Goal: Task Accomplishment & Management: Complete application form

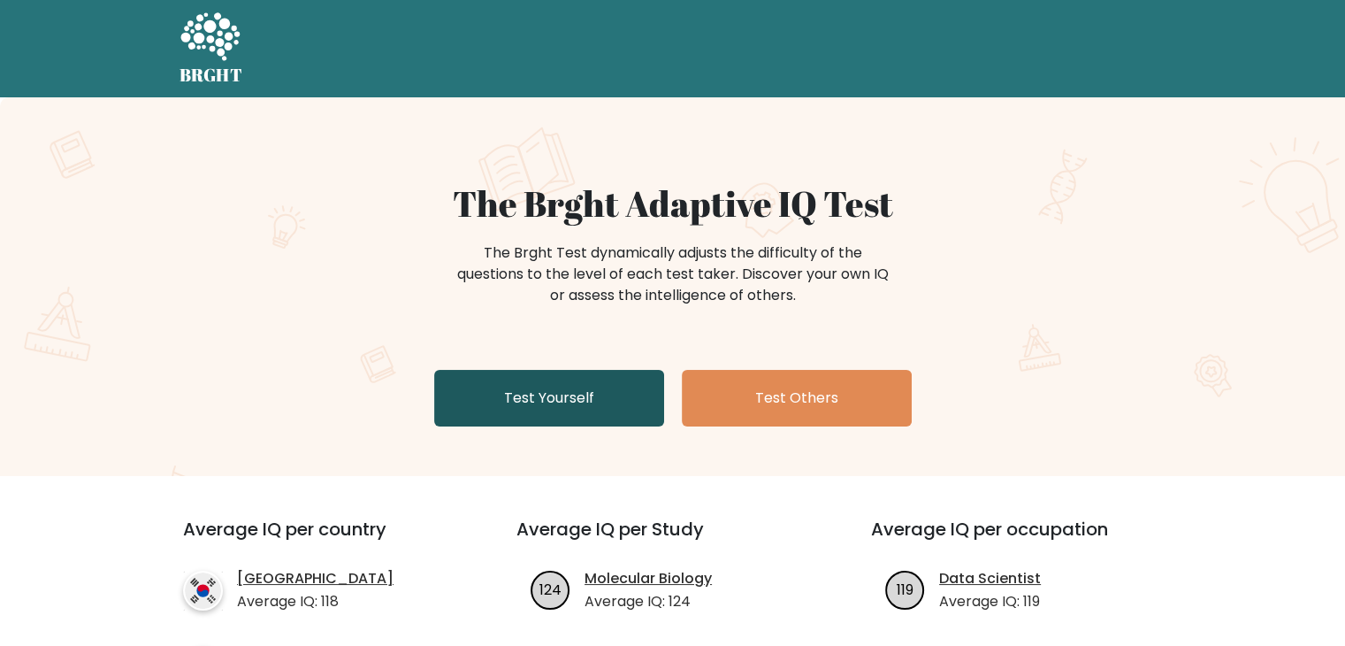
click at [609, 380] on link "Test Yourself" at bounding box center [549, 398] width 230 height 57
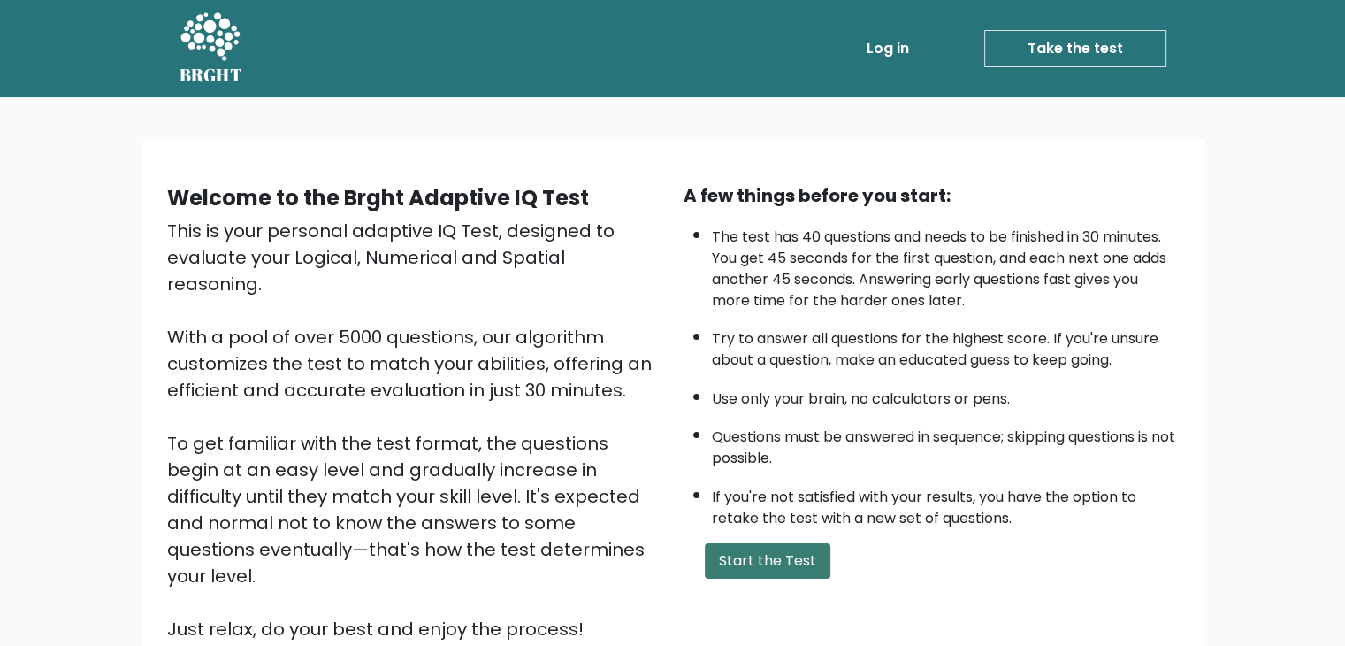
click at [781, 570] on button "Start the Test" at bounding box center [768, 560] width 126 height 35
click at [759, 574] on div "A few things before you start: The test has 40 questions and needs to be finish…" at bounding box center [931, 412] width 517 height 460
click at [763, 567] on button "Start the Test" at bounding box center [768, 560] width 126 height 35
click at [1065, 55] on link "Take the test" at bounding box center [1075, 48] width 182 height 37
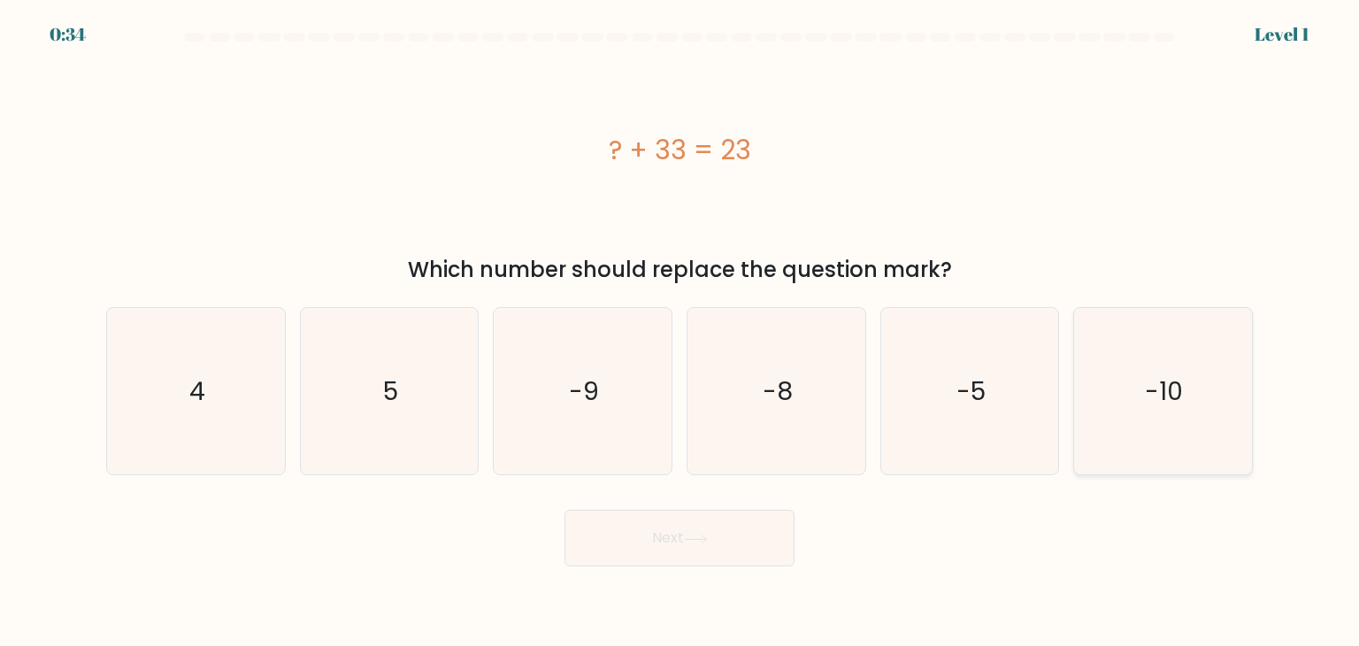
click at [1141, 386] on icon "-10" at bounding box center [1162, 391] width 166 height 166
click at [680, 332] on input "f. -10" at bounding box center [679, 327] width 1 height 9
radio input "true"
click at [637, 549] on button "Next" at bounding box center [679, 537] width 230 height 57
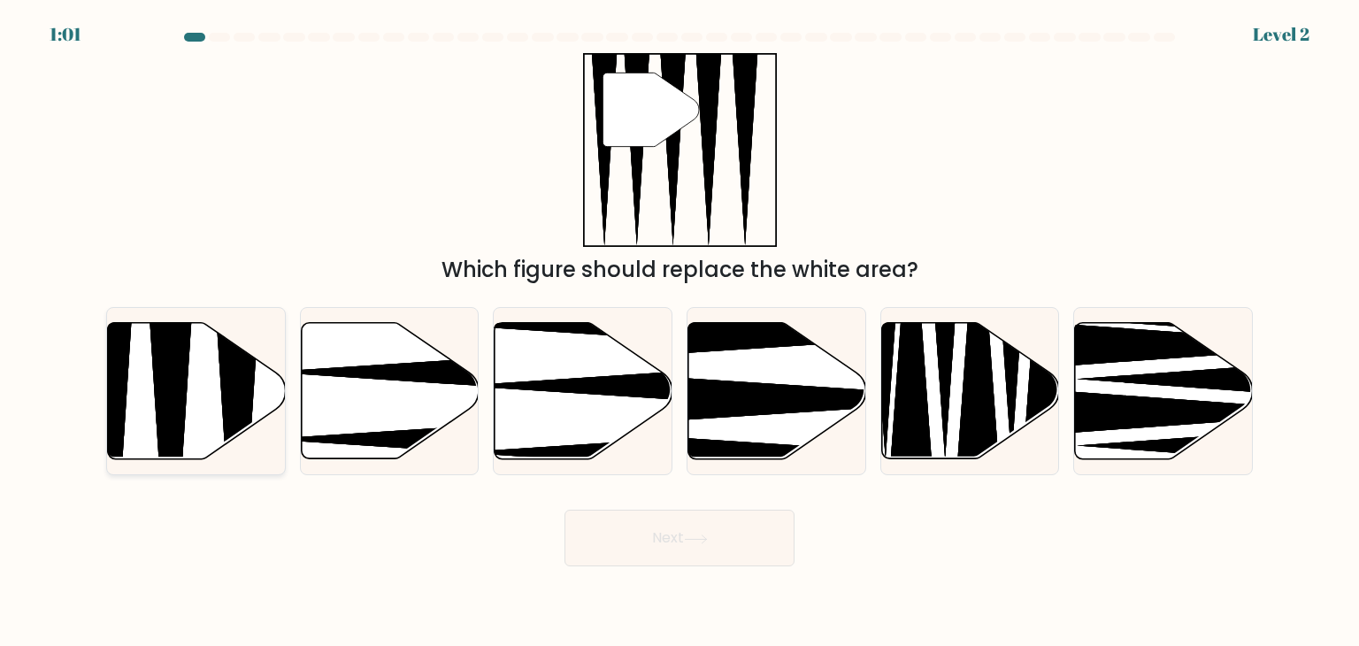
click at [225, 392] on icon at bounding box center [237, 464] width 46 height 353
click at [679, 332] on input "a." at bounding box center [679, 327] width 1 height 9
radio input "true"
click at [664, 556] on button "Next" at bounding box center [679, 537] width 230 height 57
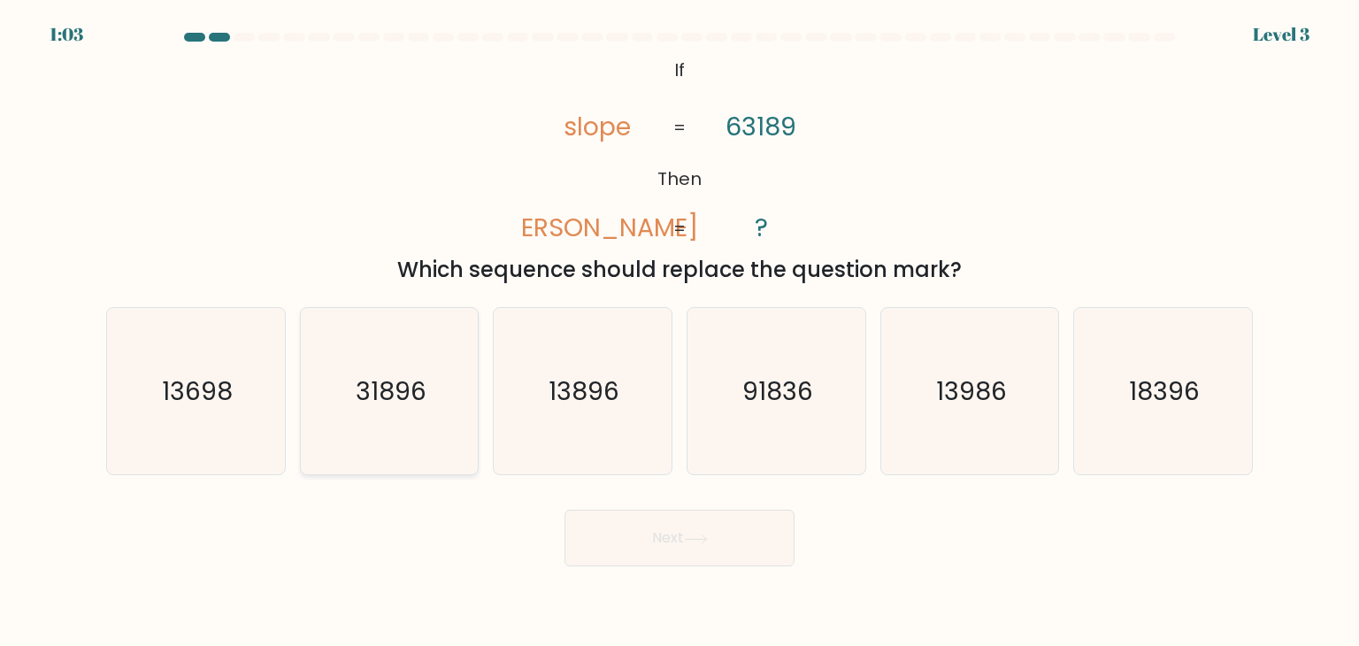
click at [415, 434] on icon "31896" at bounding box center [389, 391] width 166 height 166
click at [679, 332] on input "b. 31896" at bounding box center [679, 327] width 1 height 9
radio input "true"
click at [637, 542] on button "Next" at bounding box center [679, 537] width 230 height 57
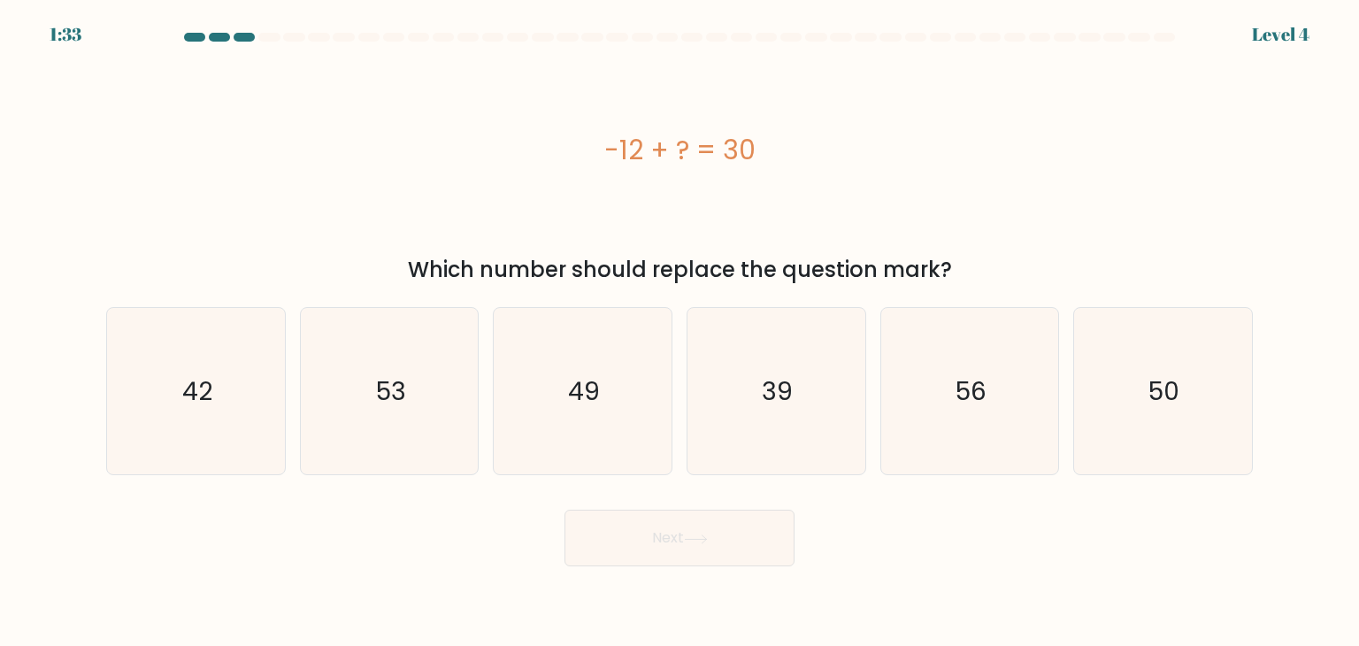
click at [762, 280] on div "Which number should replace the question mark?" at bounding box center [679, 270] width 1125 height 32
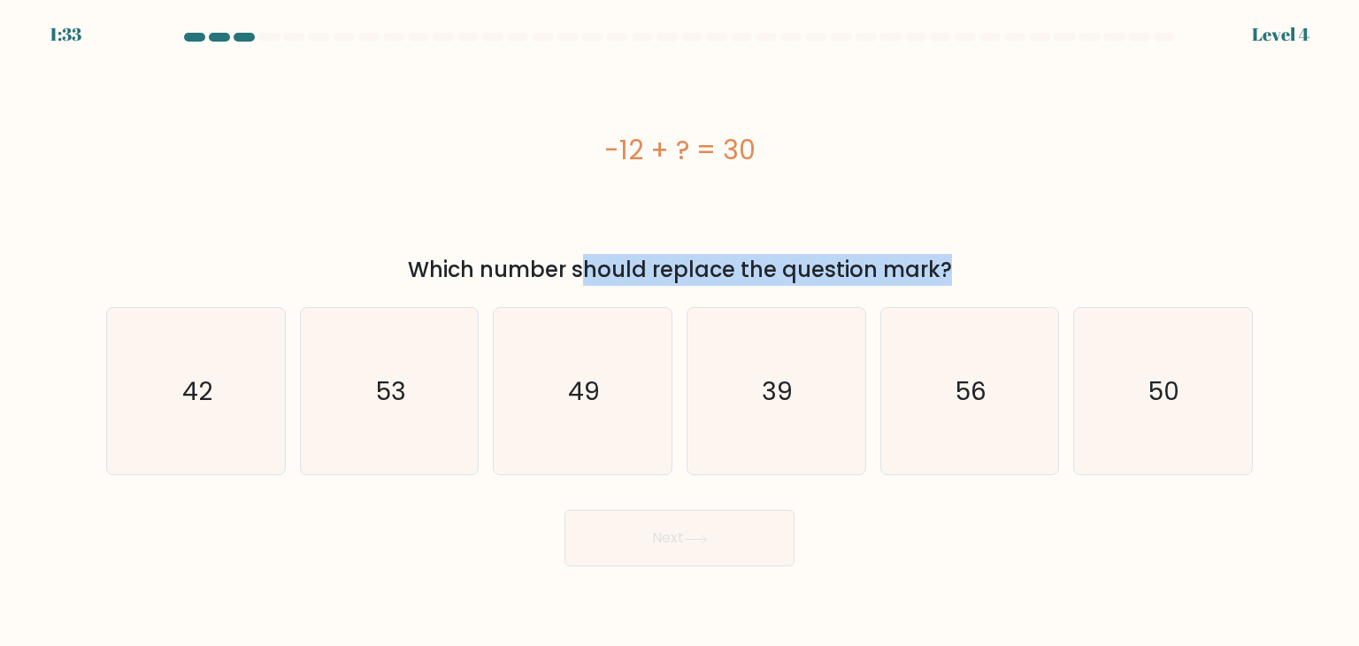
click at [762, 280] on div "Which number should replace the question mark?" at bounding box center [679, 270] width 1125 height 32
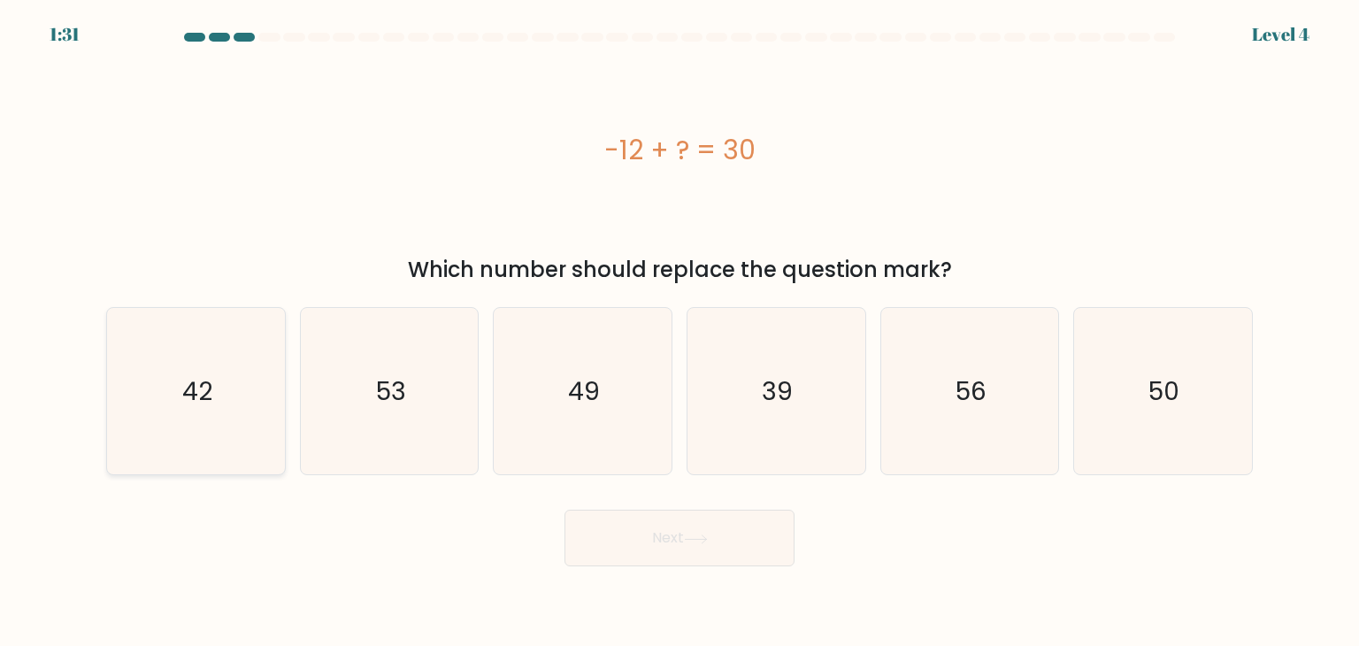
click at [167, 445] on icon "42" at bounding box center [195, 391] width 166 height 166
click at [679, 332] on input "a. 42" at bounding box center [679, 327] width 1 height 9
radio input "true"
click at [607, 543] on button "Next" at bounding box center [679, 537] width 230 height 57
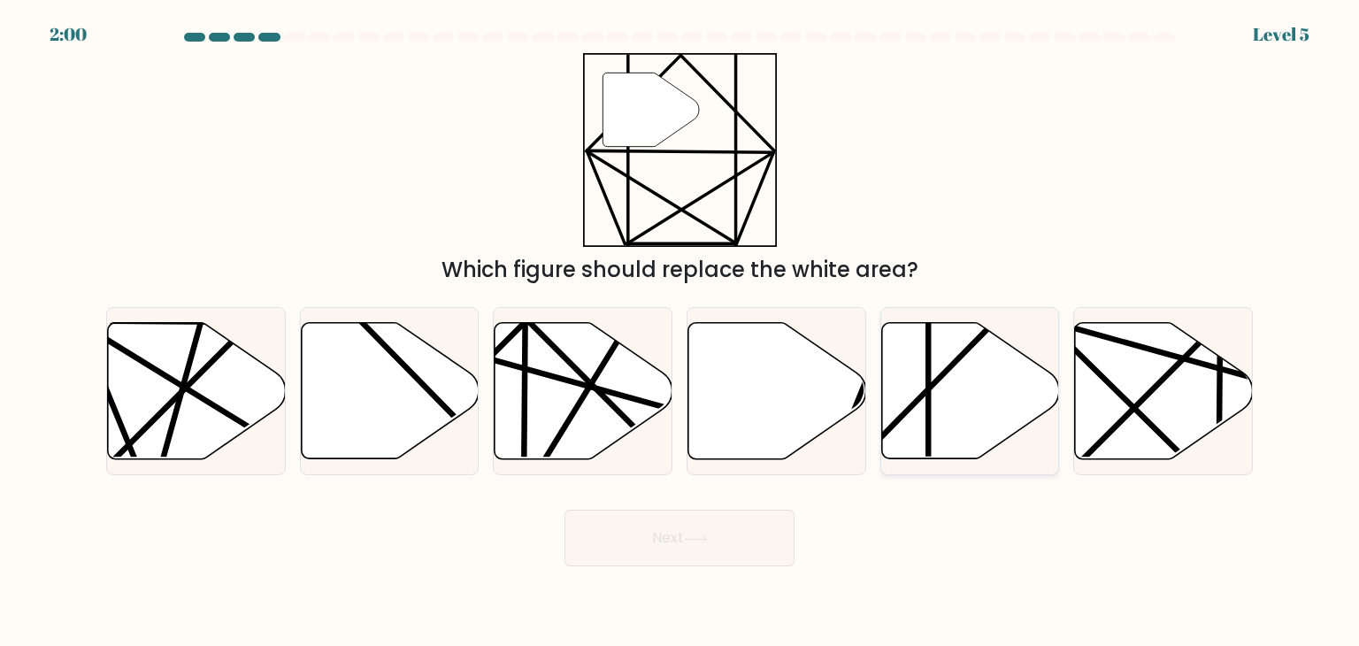
click at [928, 400] on line at bounding box center [928, 466] width 0 height 354
click at [680, 332] on input "e." at bounding box center [679, 327] width 1 height 9
radio input "true"
click at [631, 538] on button "Next" at bounding box center [679, 537] width 230 height 57
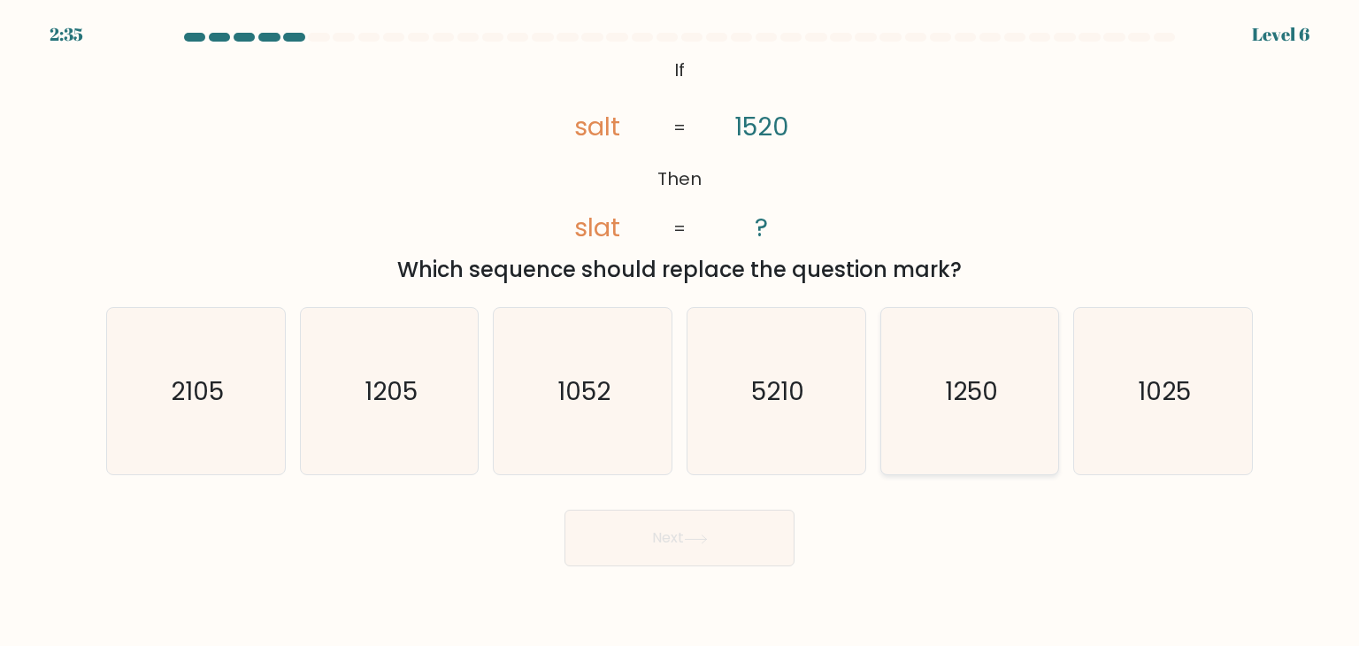
click at [988, 365] on icon "1250" at bounding box center [969, 391] width 166 height 166
click at [680, 332] on input "e. 1250" at bounding box center [679, 327] width 1 height 9
radio input "true"
click at [739, 523] on button "Next" at bounding box center [679, 537] width 230 height 57
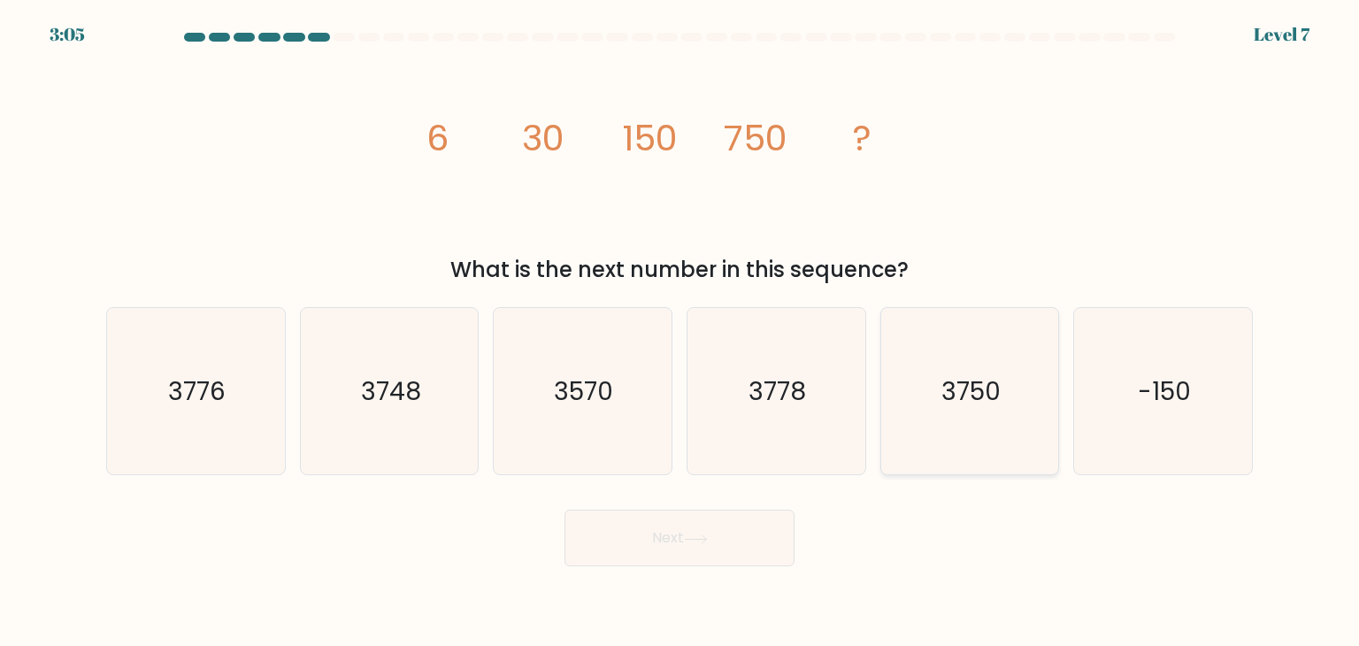
click at [954, 318] on icon "3750" at bounding box center [969, 391] width 166 height 166
click at [680, 323] on input "e. 3750" at bounding box center [679, 327] width 1 height 9
radio input "true"
click at [765, 523] on button "Next" at bounding box center [679, 537] width 230 height 57
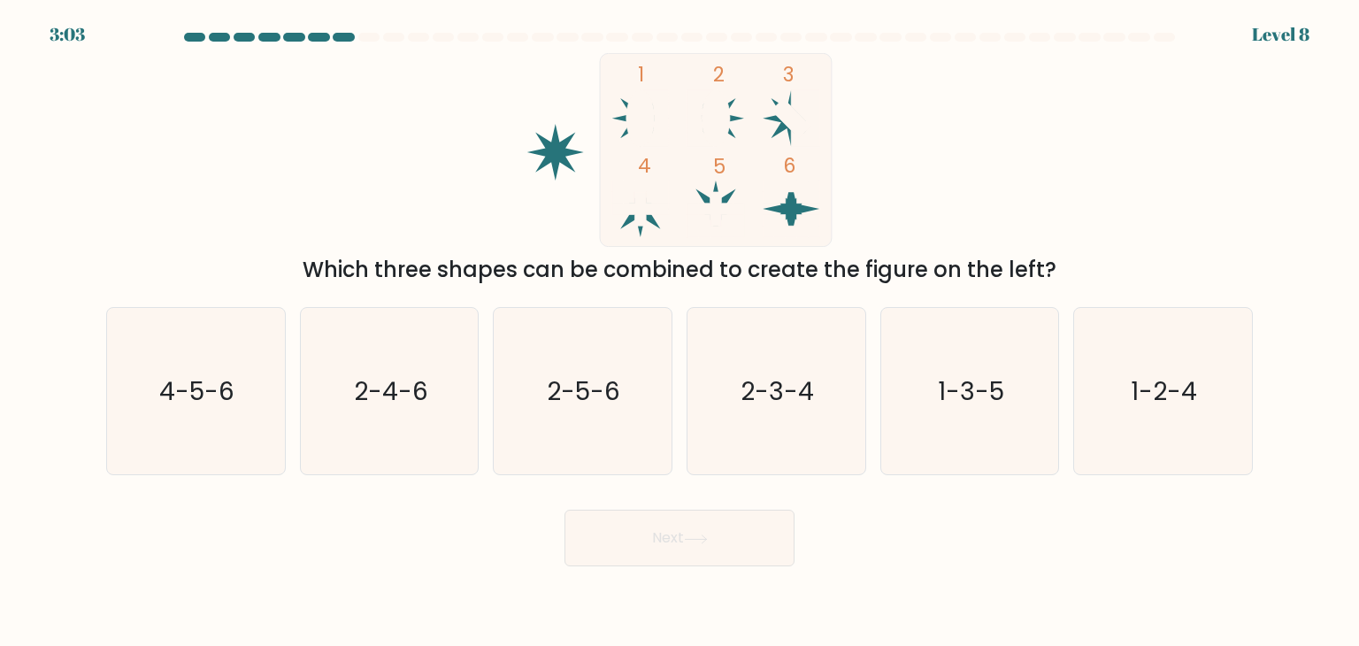
click at [696, 542] on icon at bounding box center [696, 539] width 24 height 10
drag, startPoint x: 696, startPoint y: 542, endPoint x: 693, endPoint y: 247, distance: 295.4
click at [693, 247] on form at bounding box center [679, 299] width 1359 height 533
drag, startPoint x: 693, startPoint y: 247, endPoint x: 737, endPoint y: 257, distance: 44.6
click at [737, 257] on div "1 2 3 4 5 6 Which three shapes can be combined to create the figure on the left?" at bounding box center [680, 169] width 1168 height 233
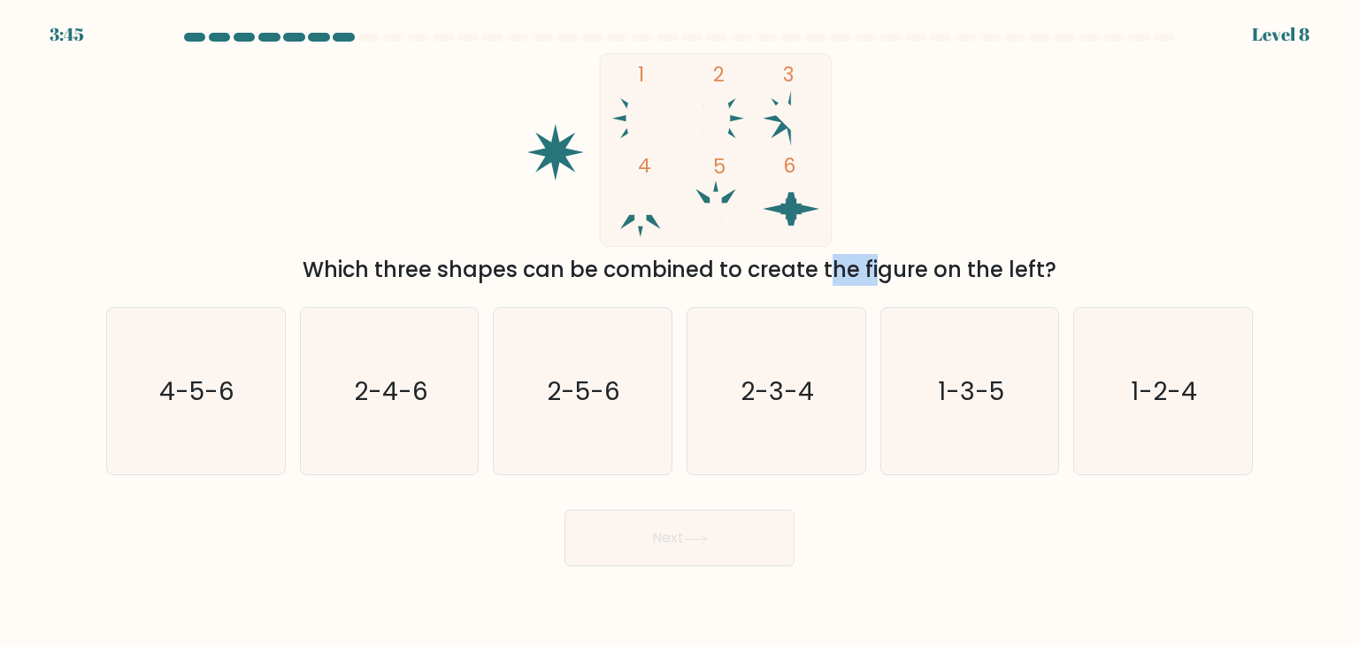
click at [737, 257] on div "Which three shapes can be combined to create the figure on the left?" at bounding box center [679, 270] width 1125 height 32
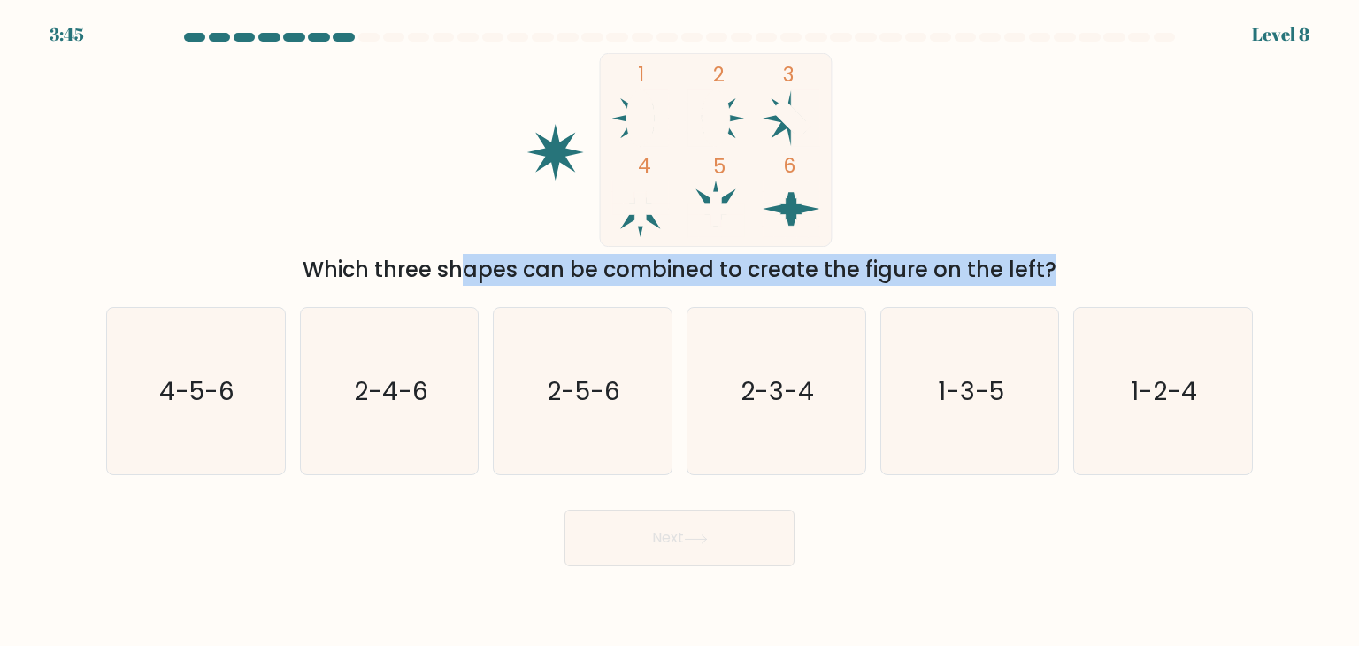
click at [737, 257] on div "Which three shapes can be combined to create the figure on the left?" at bounding box center [679, 270] width 1125 height 32
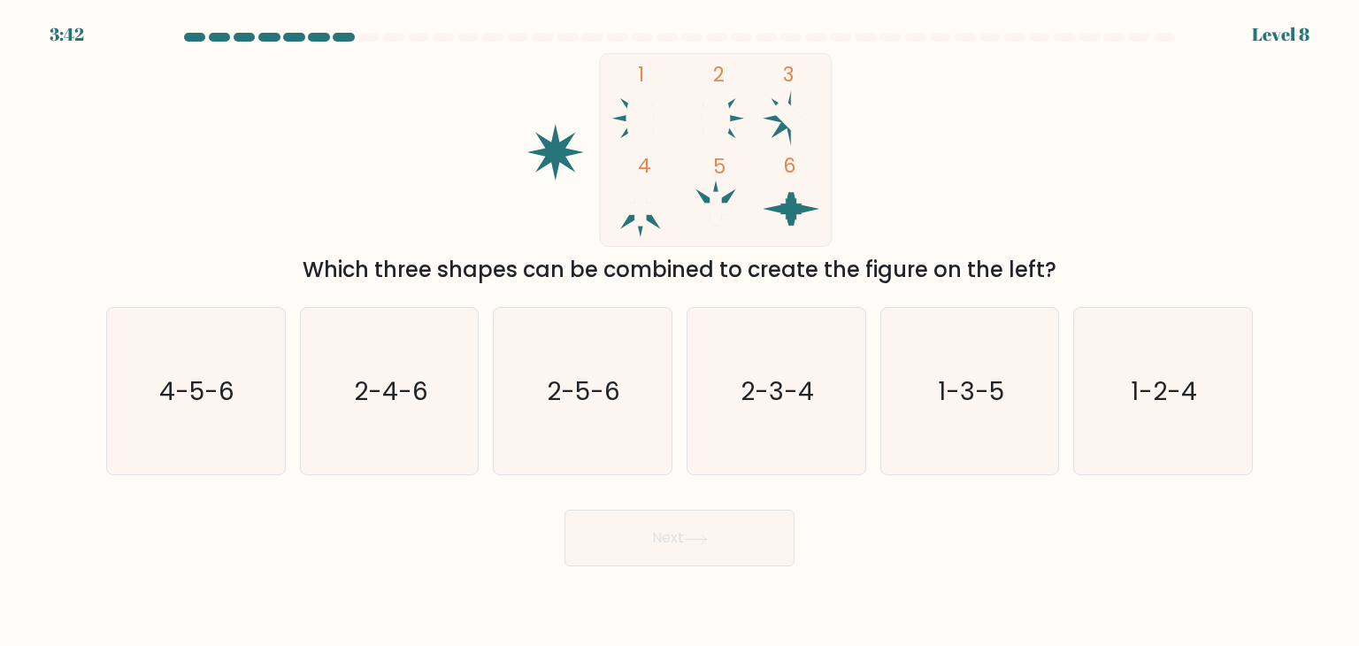
click at [654, 158] on rect at bounding box center [716, 149] width 232 height 193
click at [189, 425] on icon "4-5-6" at bounding box center [195, 391] width 166 height 166
click at [679, 332] on input "a. 4-5-6" at bounding box center [679, 327] width 1 height 9
radio input "true"
click at [613, 536] on button "Next" at bounding box center [679, 537] width 230 height 57
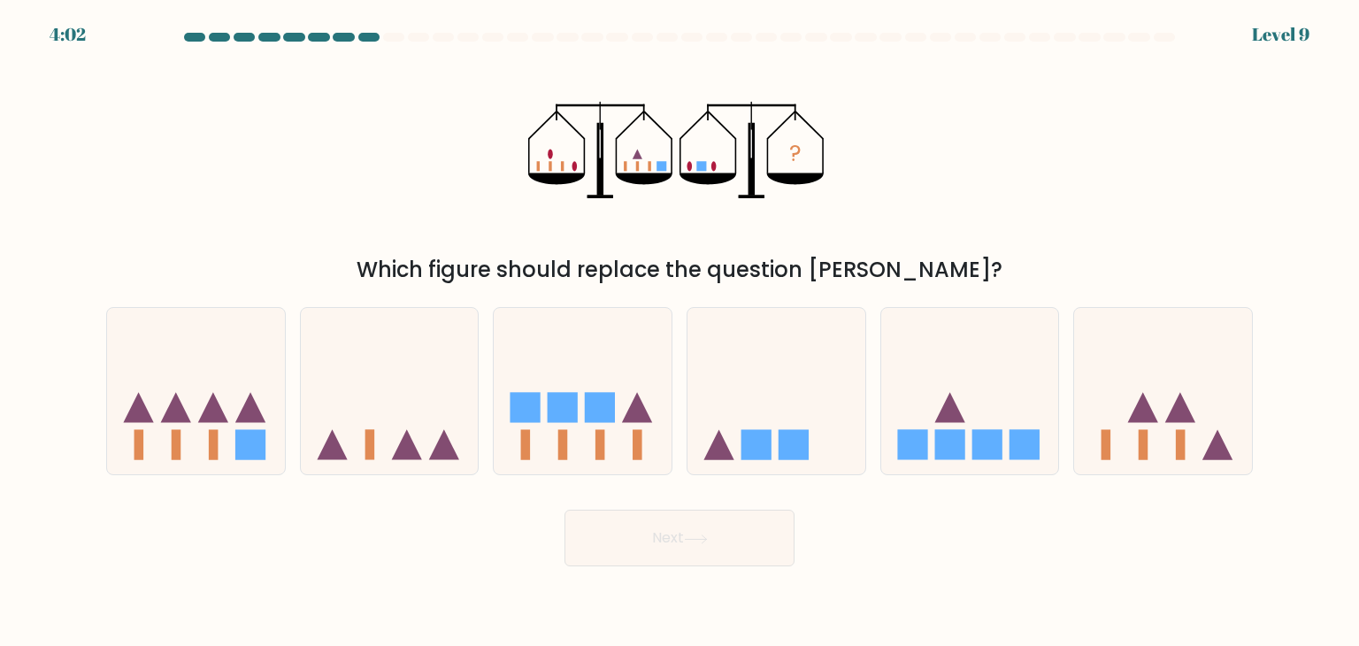
click at [518, 245] on div "? Which figure should replace the question mark?" at bounding box center [680, 169] width 1168 height 233
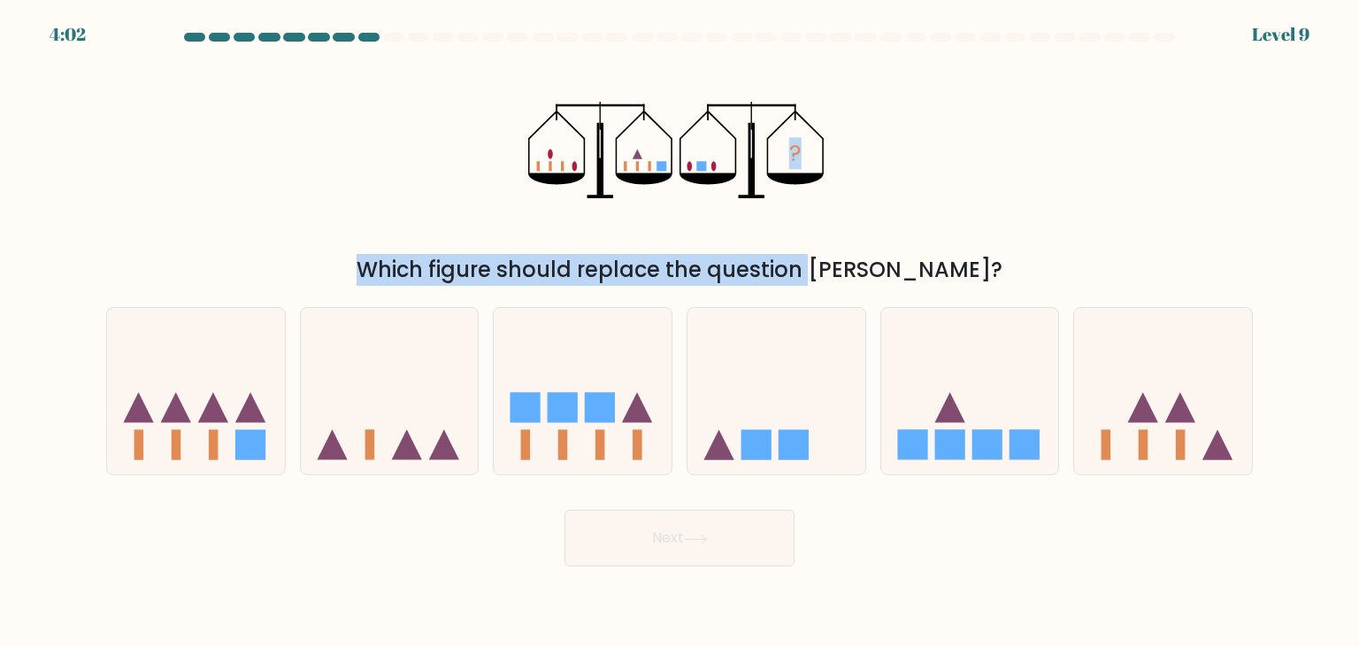
drag, startPoint x: 518, startPoint y: 245, endPoint x: 669, endPoint y: 266, distance: 151.9
click at [669, 266] on div "? Which figure should replace the question mark?" at bounding box center [680, 169] width 1168 height 233
click at [669, 266] on div "Which figure should replace the question [PERSON_NAME]?" at bounding box center [679, 270] width 1125 height 32
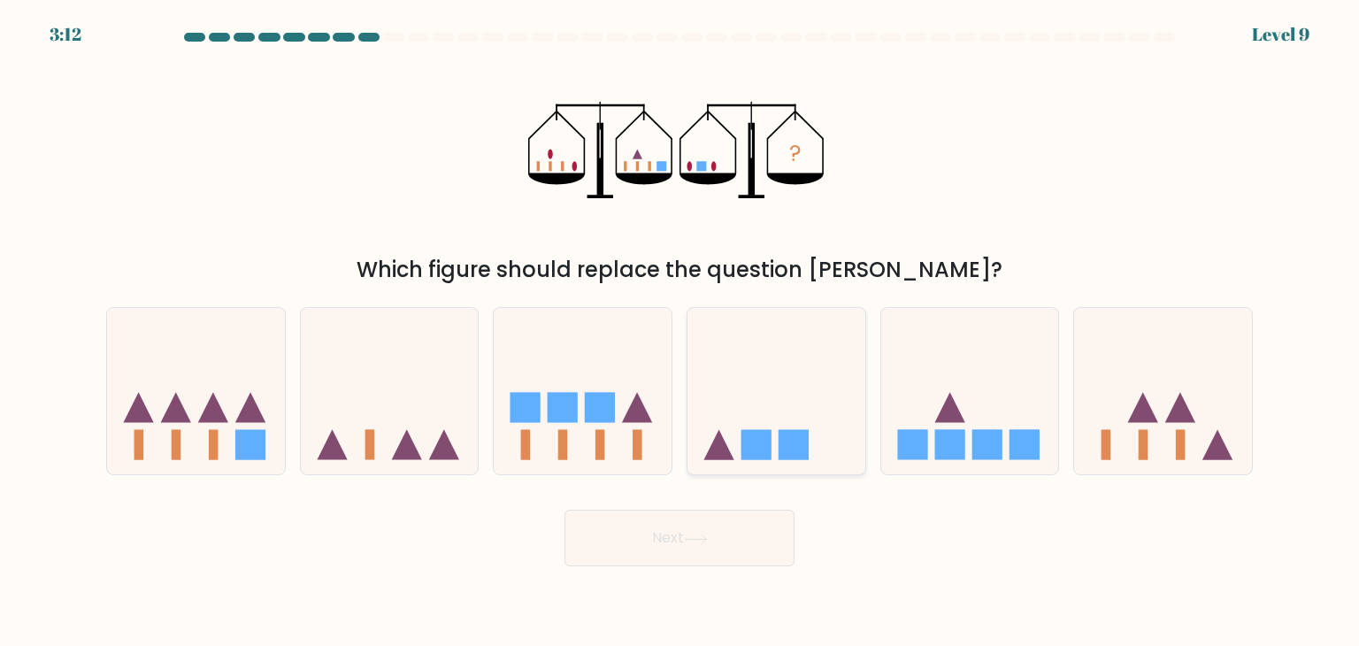
click at [739, 407] on icon at bounding box center [776, 391] width 178 height 147
click at [680, 332] on input "d." at bounding box center [679, 327] width 1 height 9
radio input "true"
click at [723, 549] on button "Next" at bounding box center [679, 537] width 230 height 57
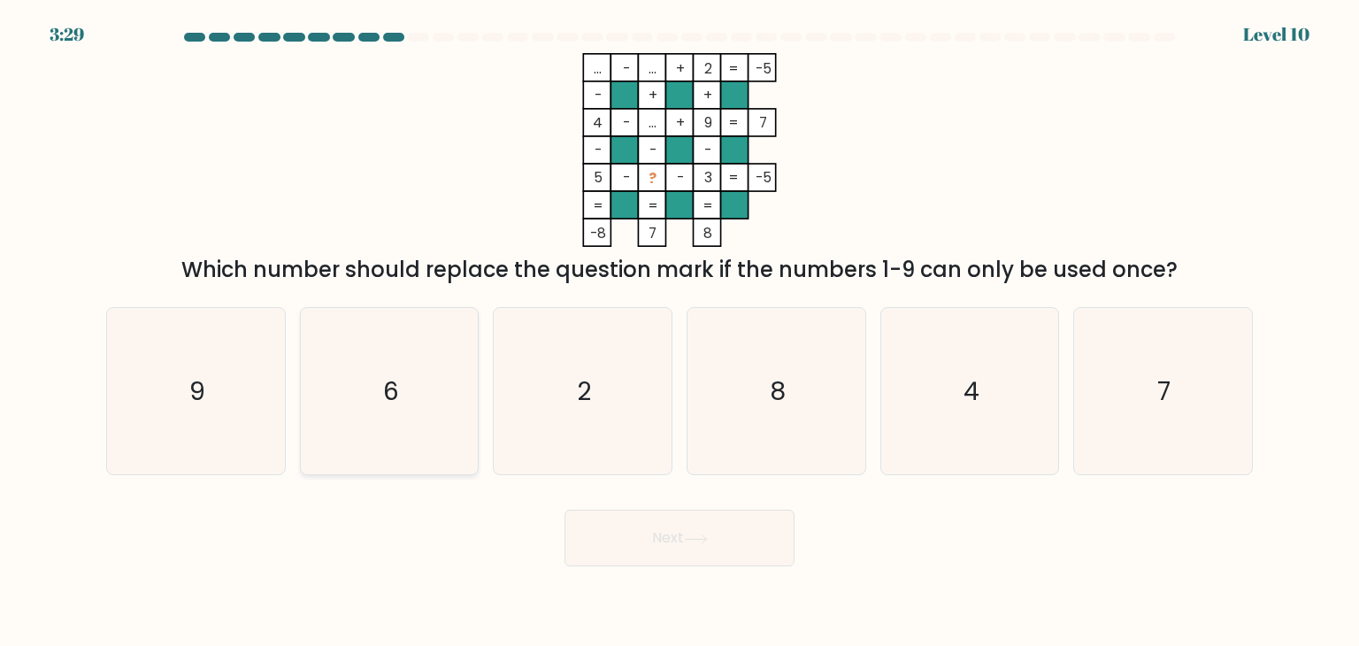
click at [379, 379] on icon "6" at bounding box center [389, 391] width 166 height 166
click at [679, 332] on input "b. 6" at bounding box center [679, 327] width 1 height 9
radio input "true"
click at [618, 556] on button "Next" at bounding box center [679, 537] width 230 height 57
click at [632, 534] on button "Next" at bounding box center [679, 537] width 230 height 57
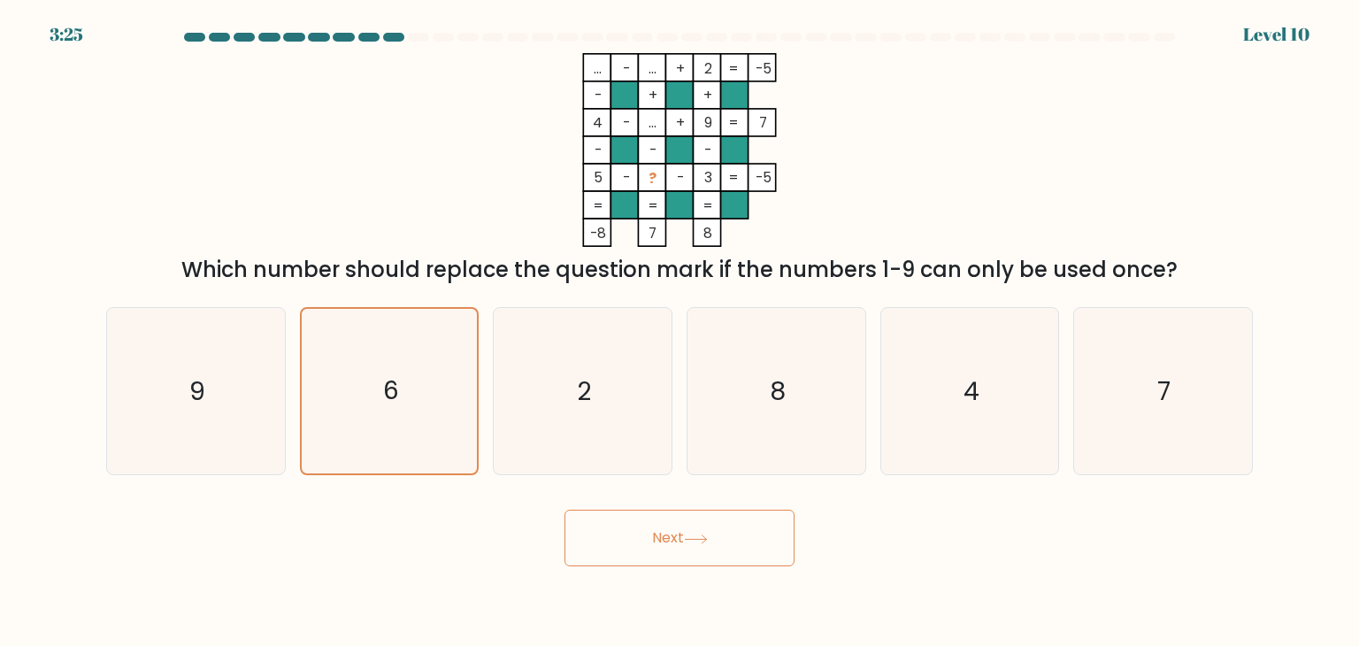
click at [706, 537] on icon at bounding box center [695, 538] width 21 height 8
click at [675, 528] on button "Next" at bounding box center [679, 537] width 230 height 57
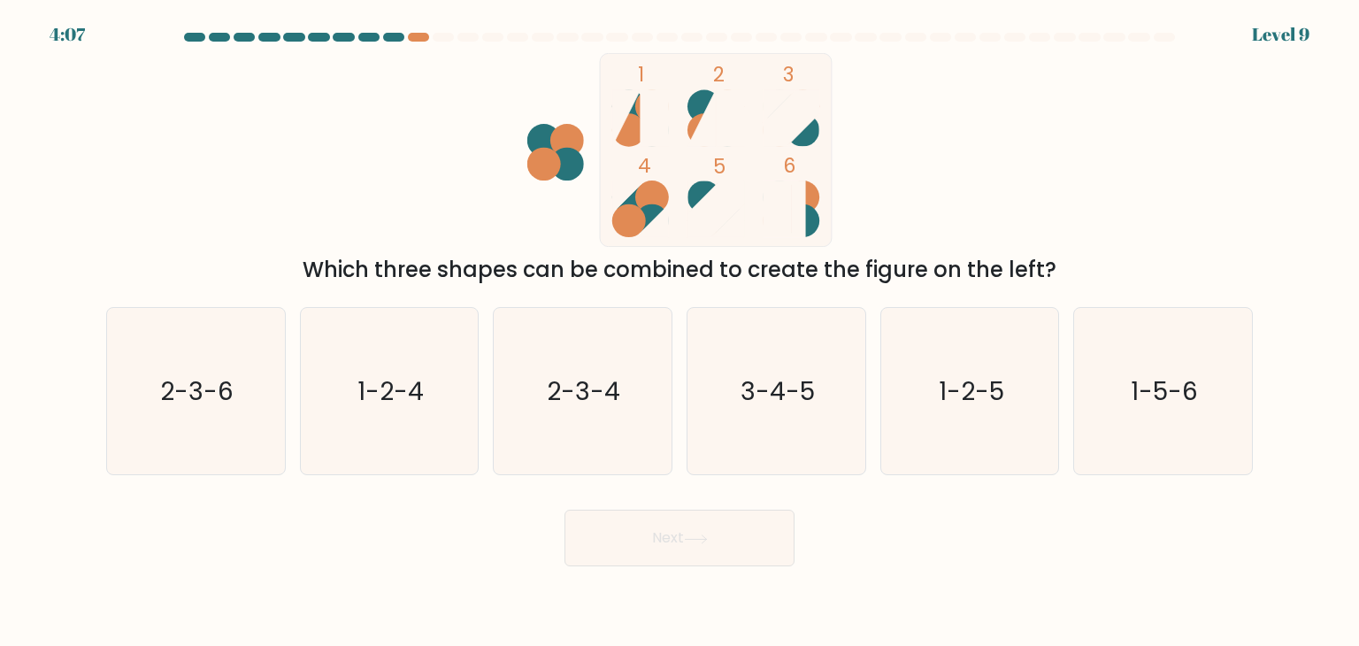
click at [422, 32] on div "4:07 Level 9" at bounding box center [679, 24] width 1359 height 48
click at [412, 43] on div at bounding box center [680, 41] width 1168 height 16
click at [770, 418] on icon "3-4-5" at bounding box center [776, 391] width 166 height 166
click at [680, 332] on input "d. 3-4-5" at bounding box center [679, 327] width 1 height 9
radio input "true"
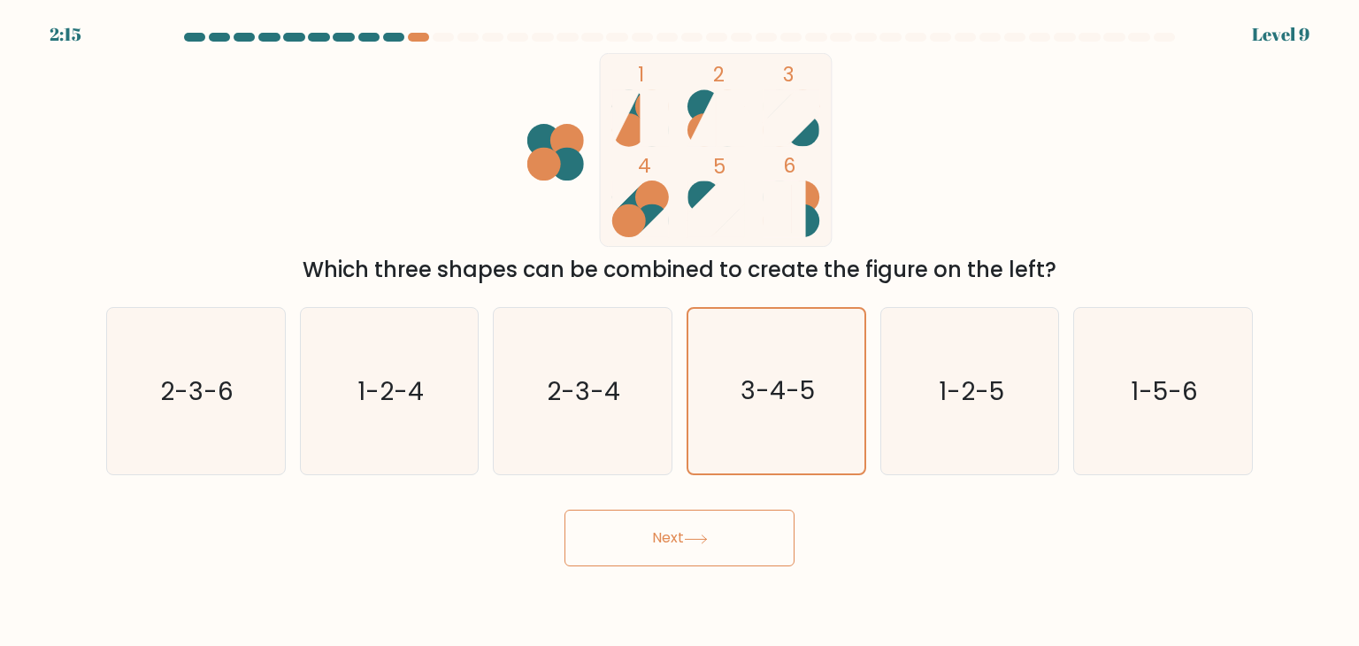
click at [722, 517] on button "Next" at bounding box center [679, 537] width 230 height 57
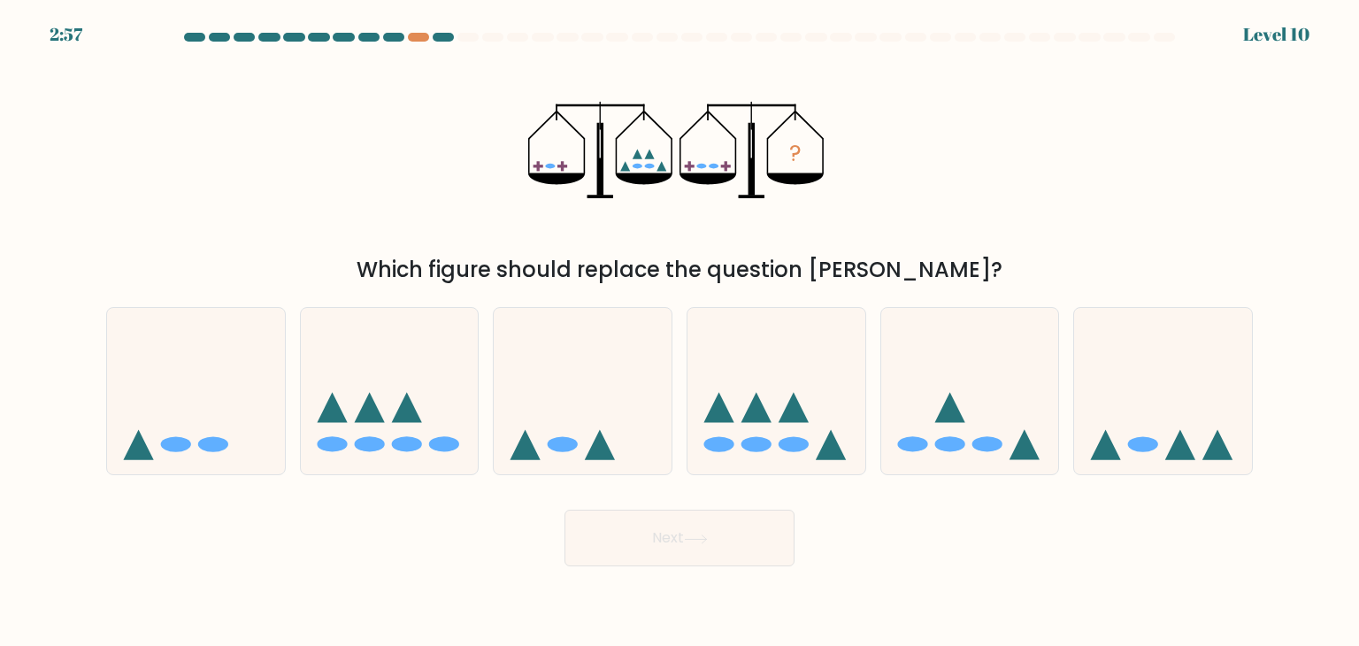
click at [718, 537] on button "Next" at bounding box center [679, 537] width 230 height 57
click at [409, 42] on div at bounding box center [680, 41] width 1168 height 16
click at [415, 40] on div at bounding box center [418, 37] width 21 height 9
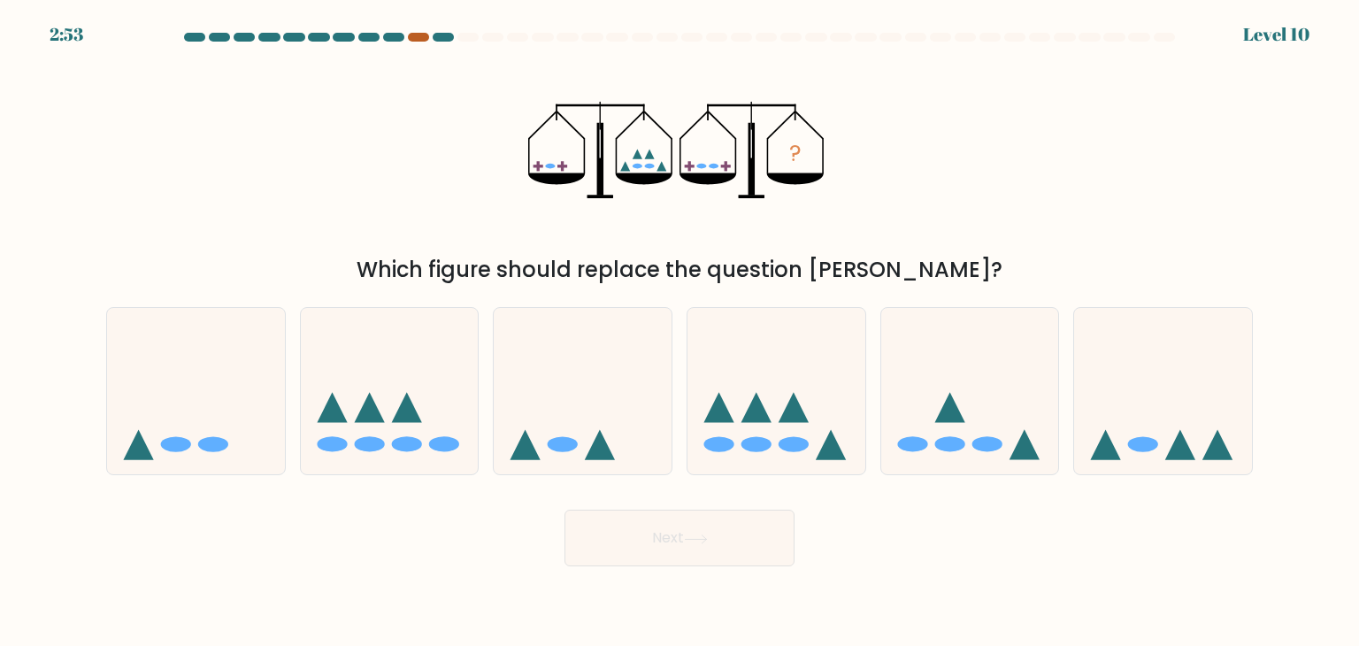
click at [415, 40] on div at bounding box center [418, 37] width 21 height 9
click at [435, 14] on div "2:51 Level 10" at bounding box center [679, 10] width 1359 height 21
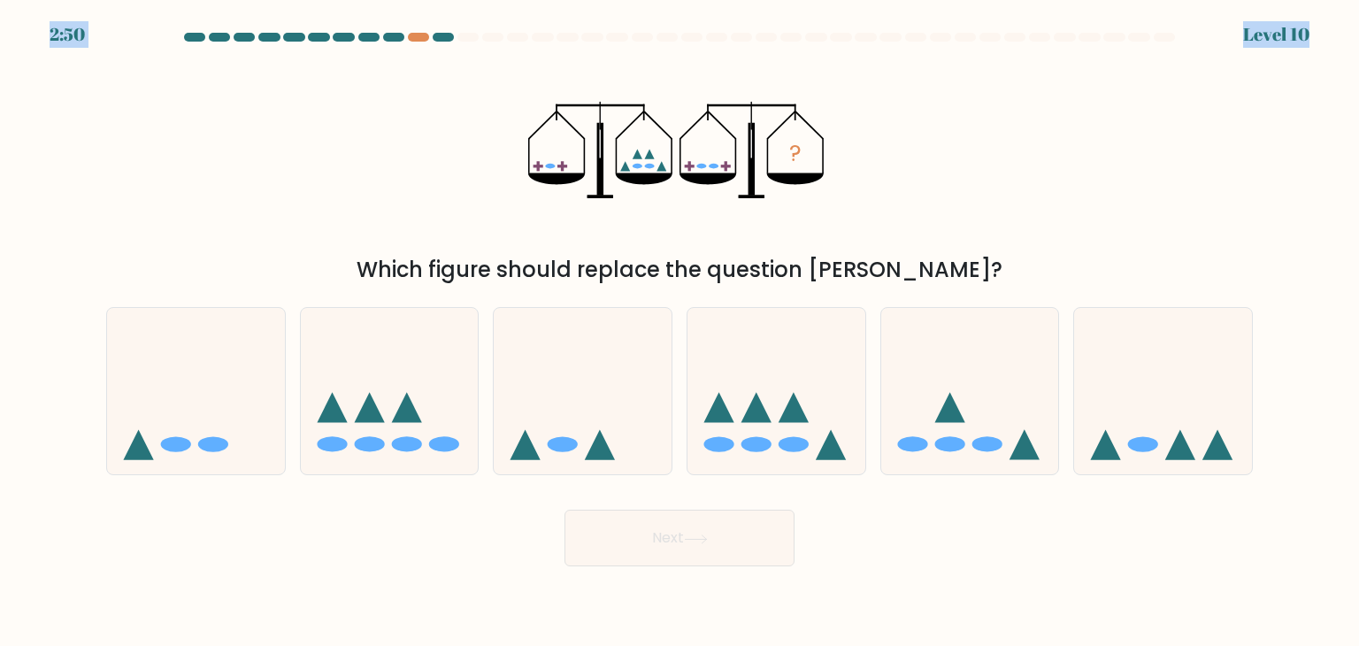
drag, startPoint x: 430, startPoint y: 27, endPoint x: 397, endPoint y: 39, distance: 34.7
click at [397, 39] on body "2:50 Level 10" at bounding box center [679, 323] width 1359 height 646
click at [410, 43] on div at bounding box center [680, 41] width 1168 height 16
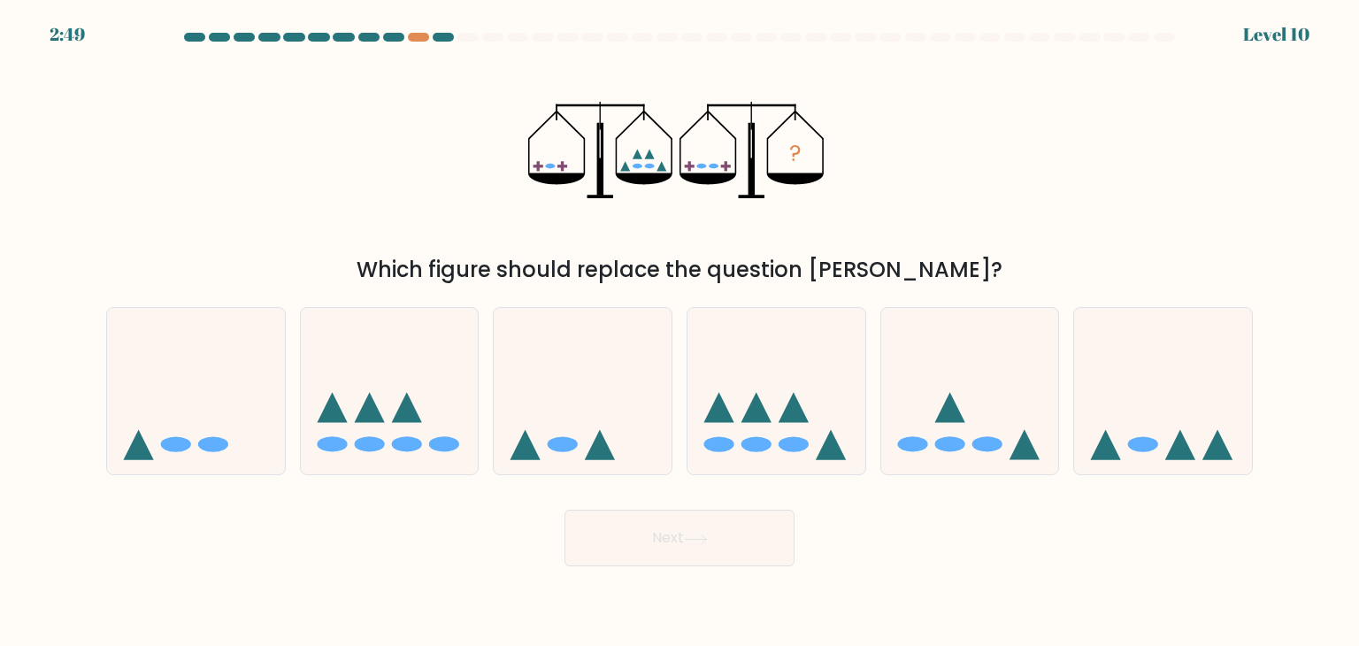
click at [410, 43] on div at bounding box center [680, 41] width 1168 height 16
click at [418, 29] on div "2:48 Level 10" at bounding box center [679, 24] width 1359 height 48
click at [418, 33] on div at bounding box center [418, 37] width 21 height 9
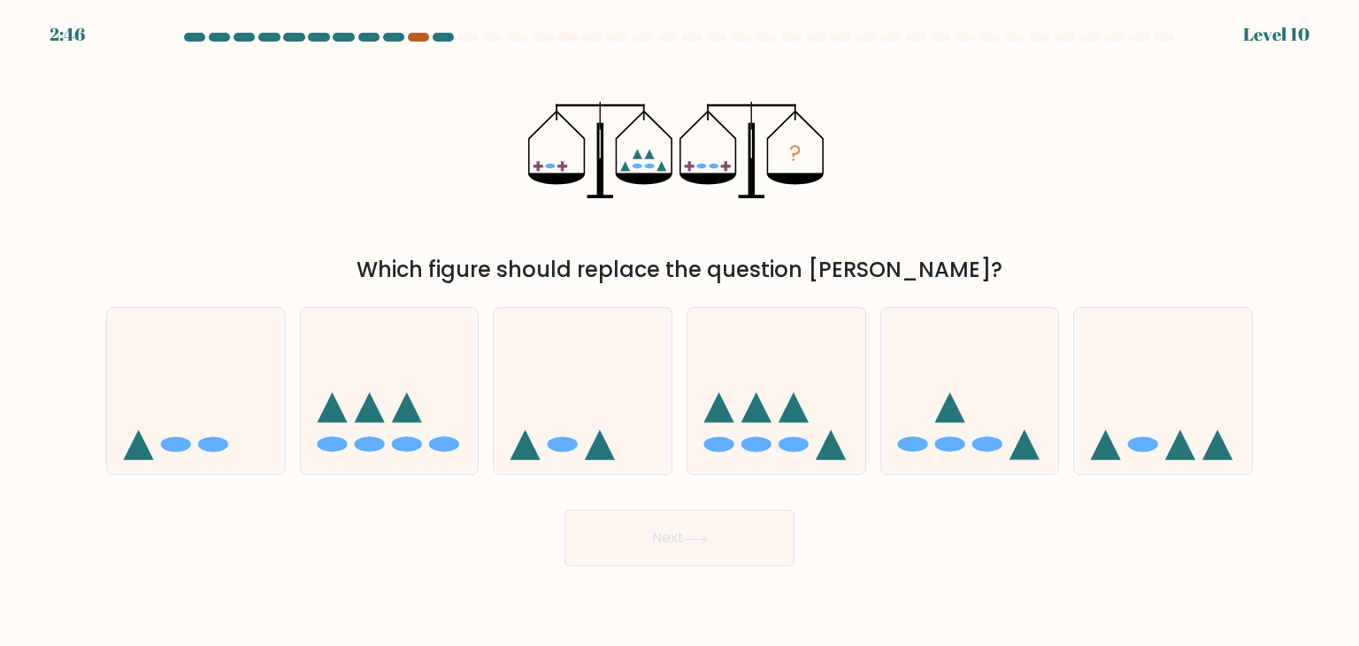
click at [418, 33] on div at bounding box center [418, 37] width 21 height 9
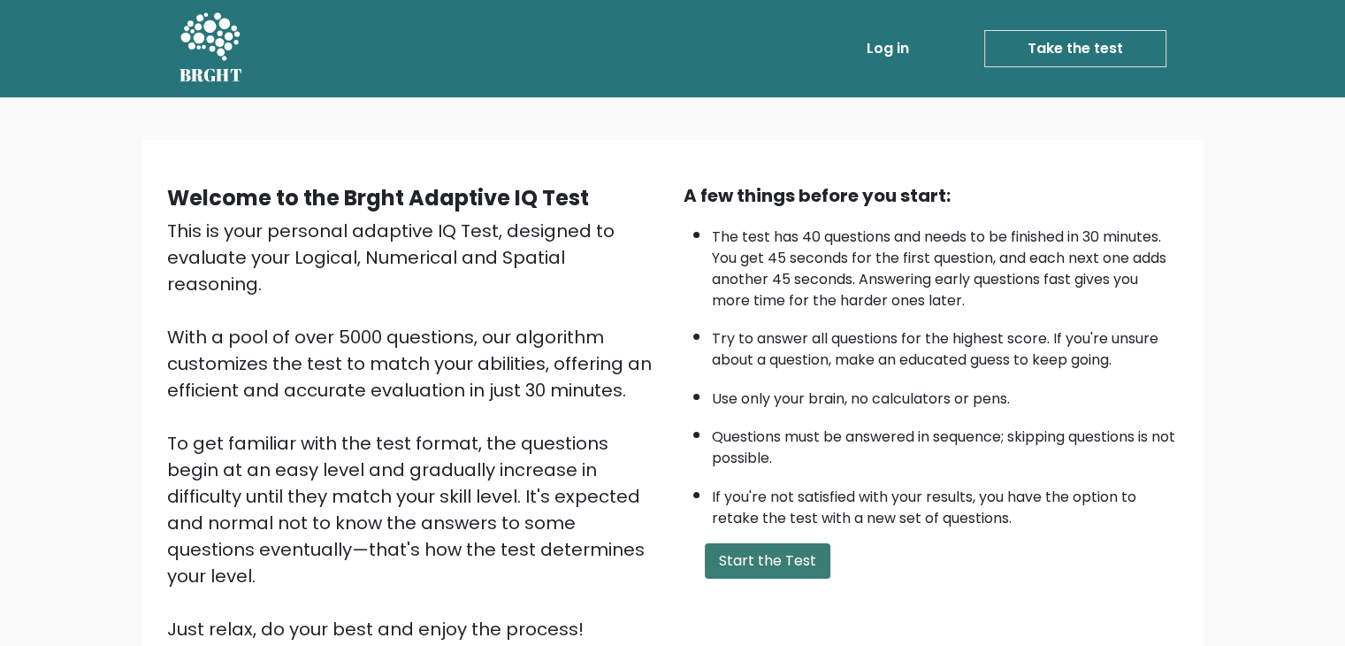
click at [743, 548] on button "Start the Test" at bounding box center [768, 560] width 126 height 35
